Goal: Task Accomplishment & Management: Use online tool/utility

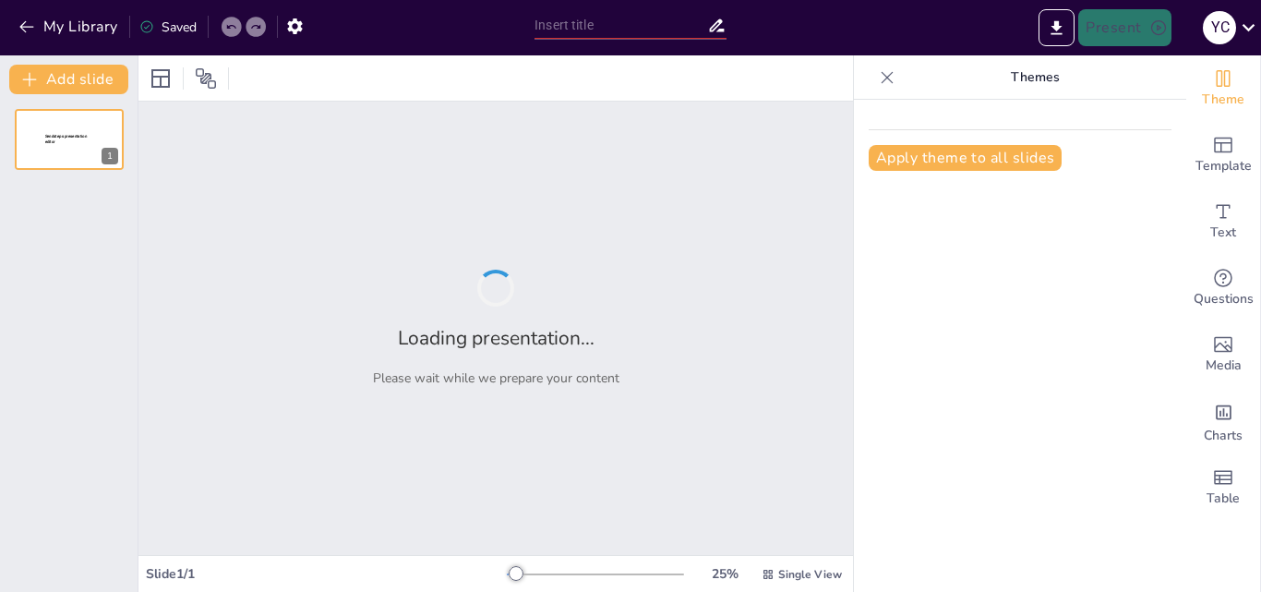
type input "Estudio de los 10 Destinos Turísticos Más Destacados: Localización y Atractivos"
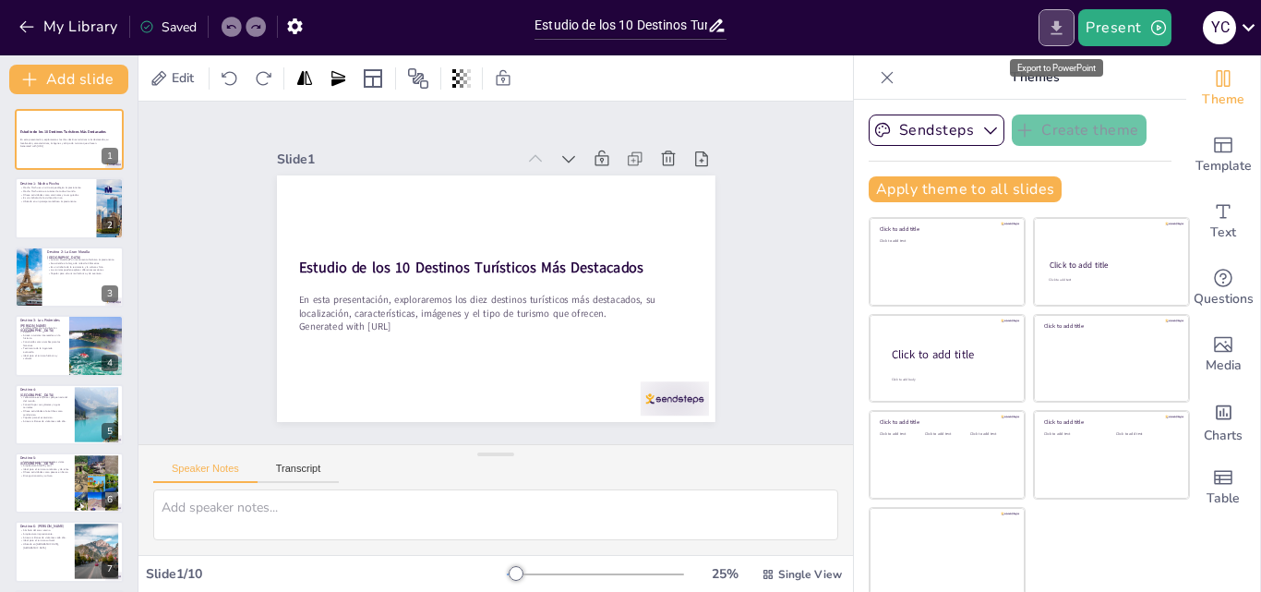
click at [1058, 20] on icon "Export to PowerPoint" at bounding box center [1056, 27] width 19 height 19
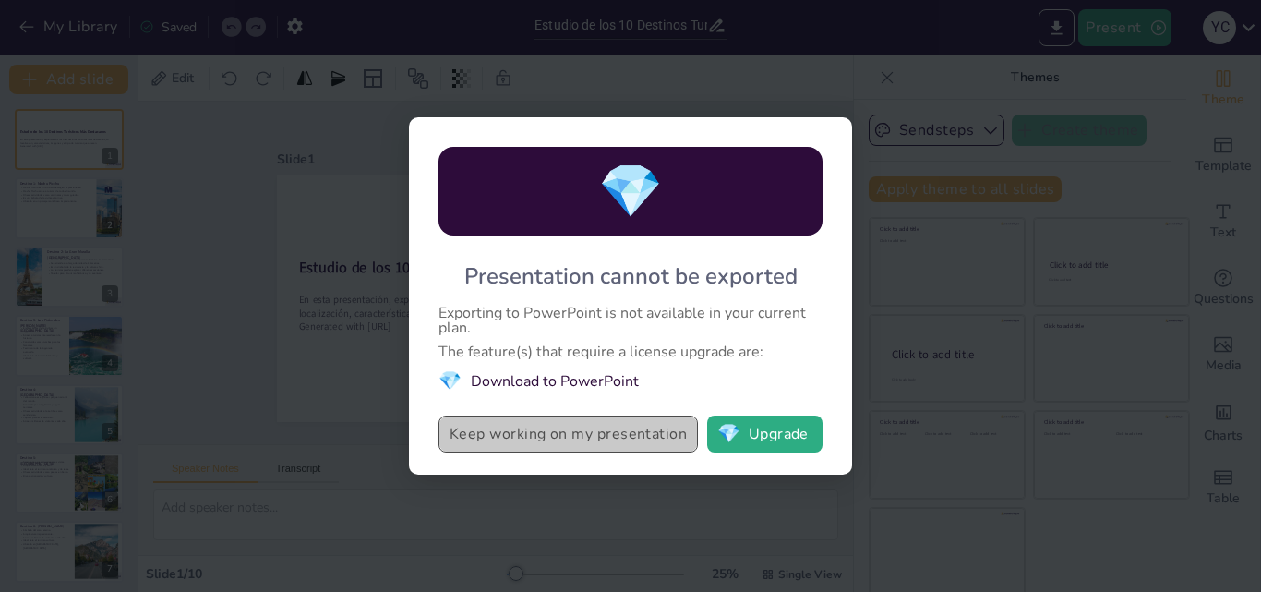
click at [547, 434] on button "Keep working on my presentation" at bounding box center [568, 434] width 259 height 37
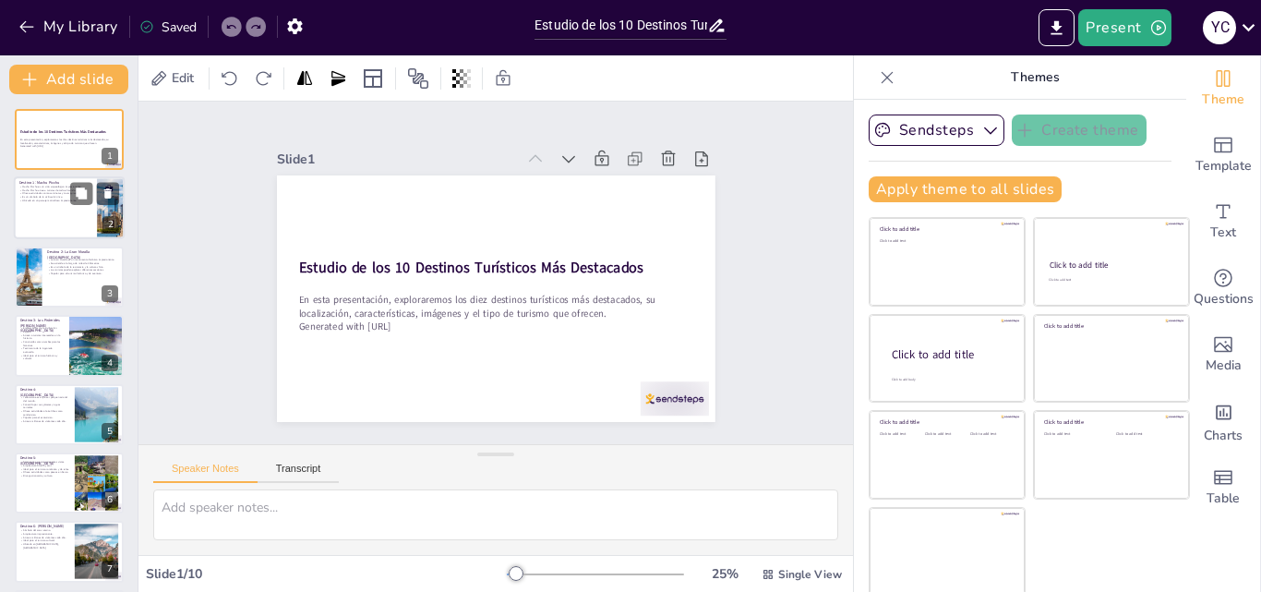
click at [82, 221] on div at bounding box center [69, 208] width 111 height 63
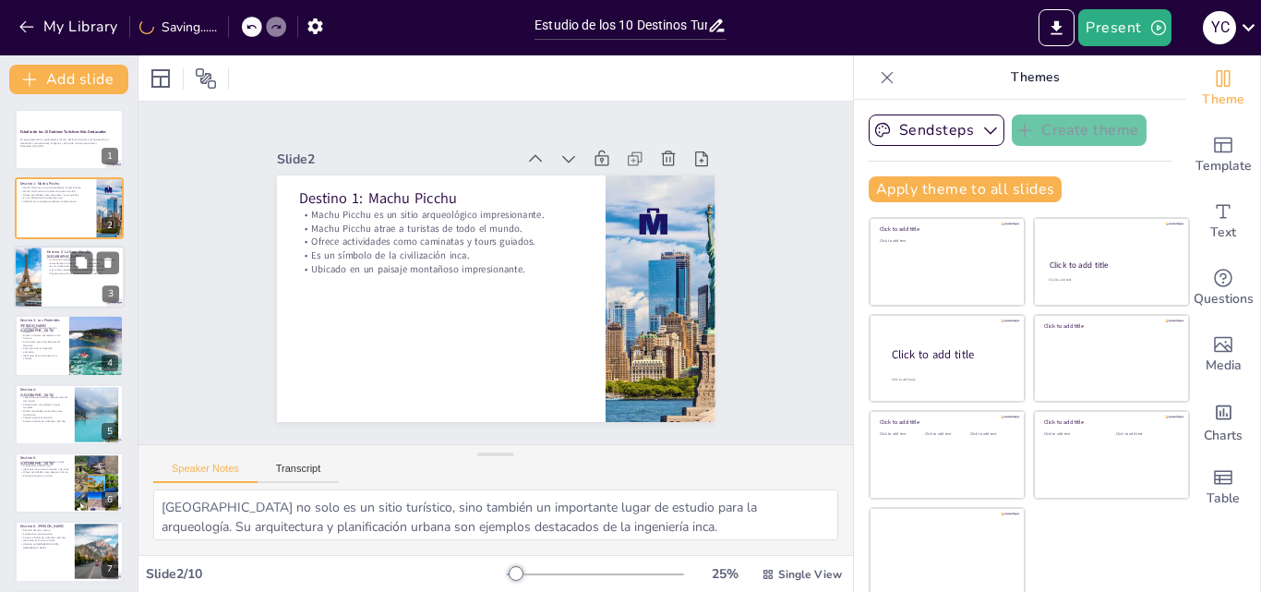
click at [84, 276] on div at bounding box center [69, 277] width 111 height 63
type textarea "Este monumento no solo es una maravilla arquitectónica, sino también un símbolo…"
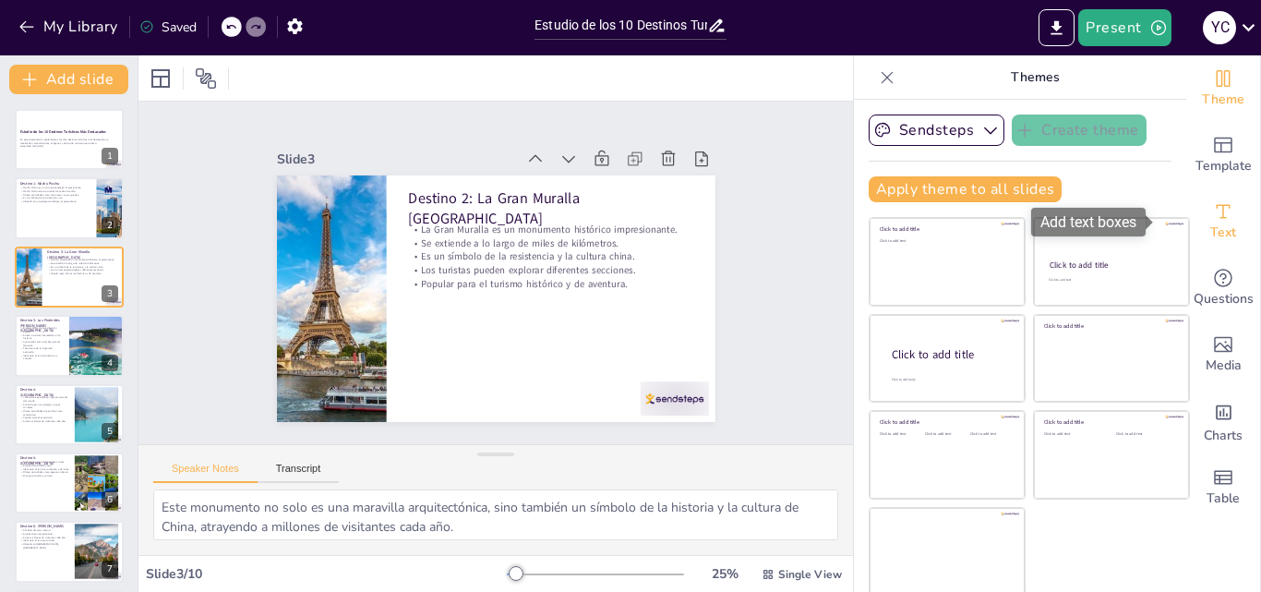
click at [1211, 233] on span "Text" at bounding box center [1224, 233] width 26 height 20
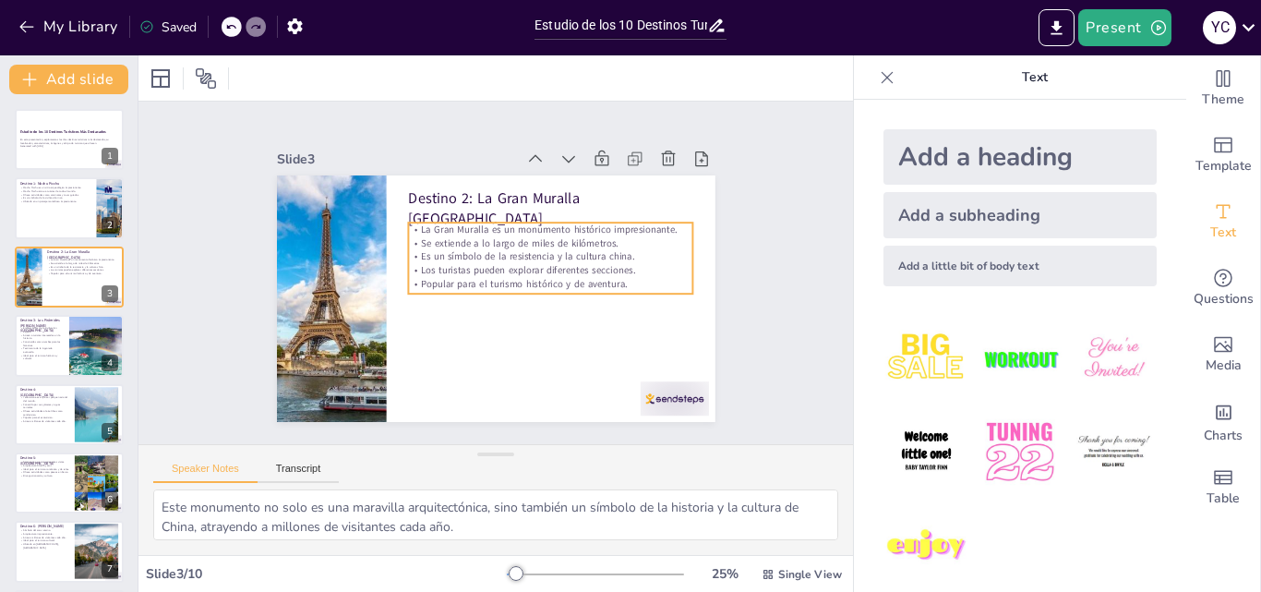
click at [543, 263] on p "Los turistas pueden explorar diferentes secciones." at bounding box center [541, 303] width 238 height 178
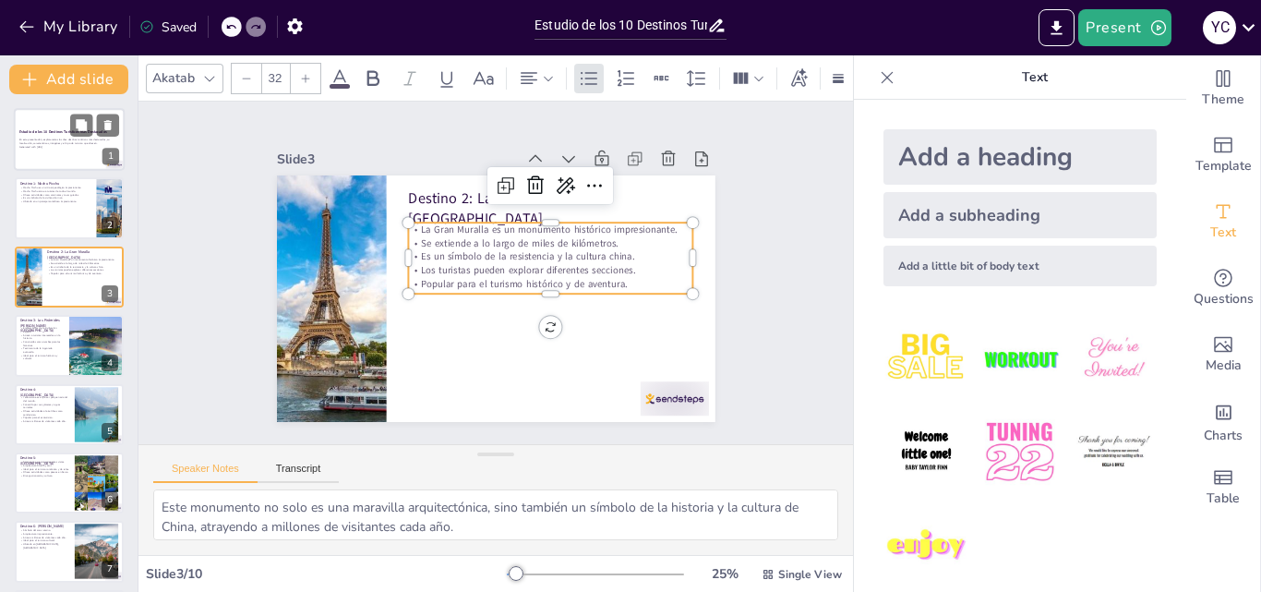
click at [73, 152] on div at bounding box center [69, 139] width 111 height 63
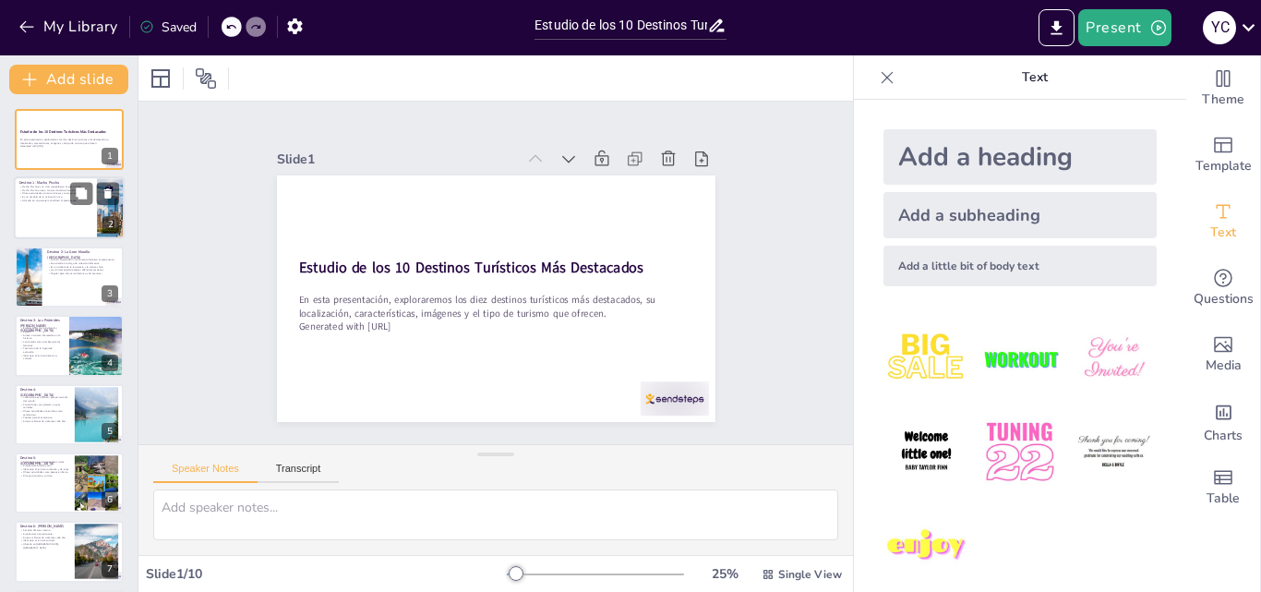
click at [70, 206] on div at bounding box center [69, 208] width 111 height 63
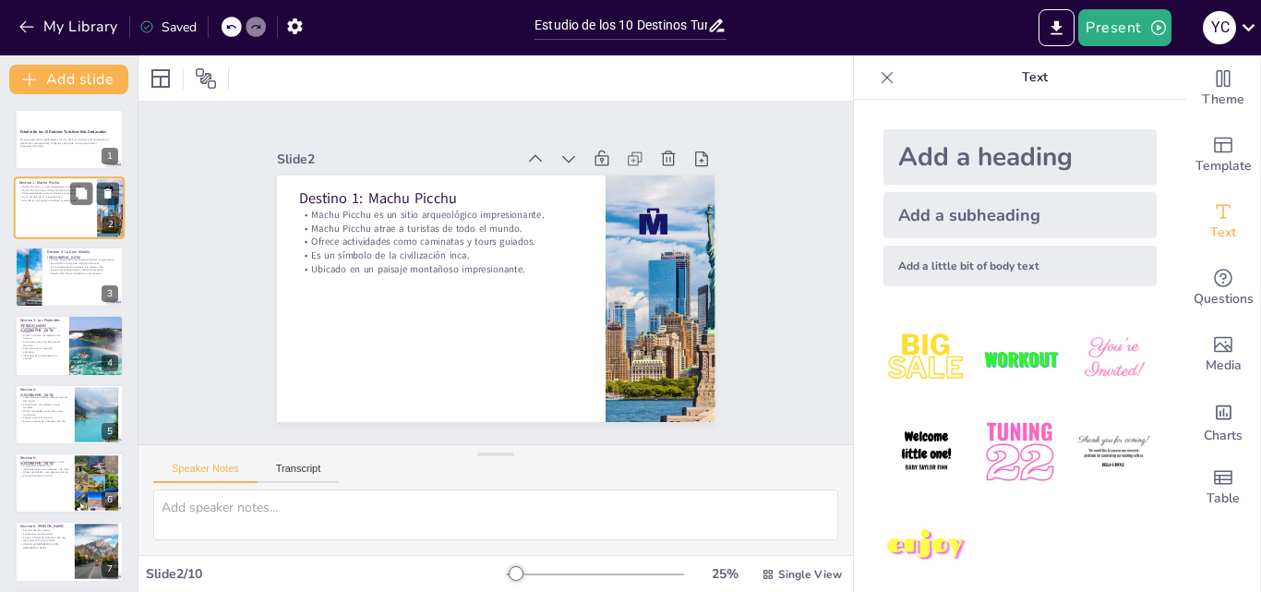
type textarea "[GEOGRAPHIC_DATA] no solo es un sitio turístico, sino también un importante lug…"
